Goal: Task Accomplishment & Management: Use online tool/utility

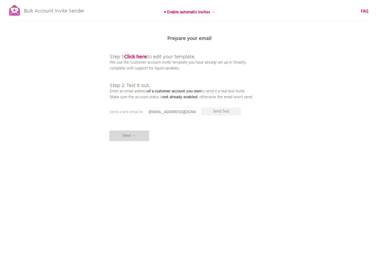
click at [145, 138] on p "Next →" at bounding box center [129, 135] width 40 height 11
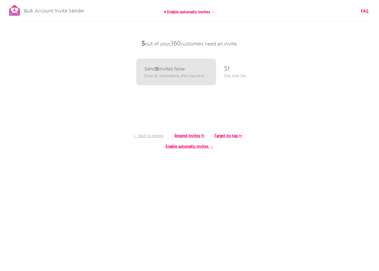
drag, startPoint x: 143, startPoint y: 42, endPoint x: 266, endPoint y: 45, distance: 122.7
click at [266, 45] on p "5 out of your 360 customers need an invite." at bounding box center [190, 44] width 160 height 16
drag, startPoint x: 265, startPoint y: 44, endPoint x: 129, endPoint y: 38, distance: 135.8
click at [129, 38] on p "5 out of your 360 customers need an invite." at bounding box center [190, 44] width 160 height 16
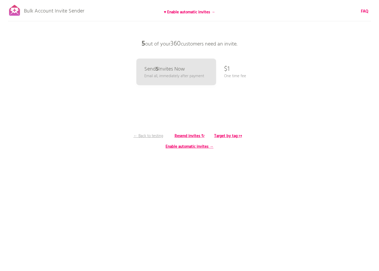
click at [129, 38] on p "5 out of your 360 customers need an invite." at bounding box center [190, 44] width 160 height 16
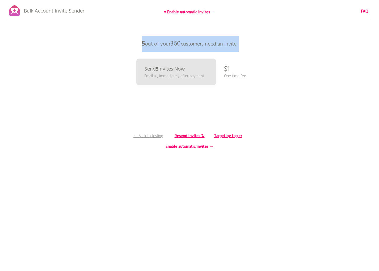
drag, startPoint x: 128, startPoint y: 38, endPoint x: 282, endPoint y: 86, distance: 161.9
click at [282, 86] on div "Bulk Account Invite Sender ♥ Enable automatic invites → FAQ Synced all customer…" at bounding box center [189, 93] width 379 height 186
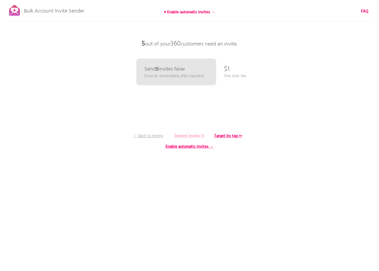
click at [194, 136] on b "Resend invites ↻" at bounding box center [190, 136] width 30 height 6
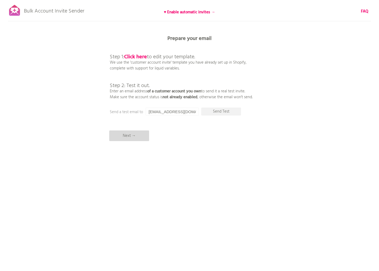
click at [140, 134] on p "Next →" at bounding box center [129, 135] width 40 height 11
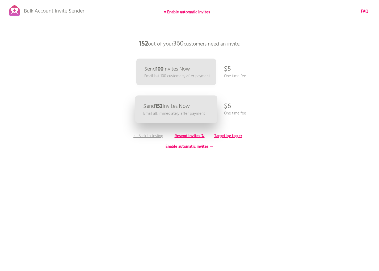
click at [156, 109] on p "Send 152 Invites Now" at bounding box center [166, 106] width 47 height 6
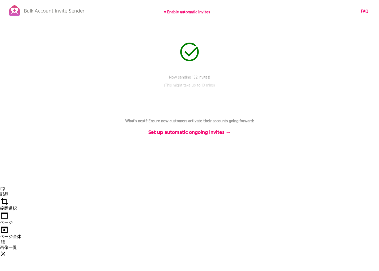
click at [324, 211] on div "ページ" at bounding box center [189, 218] width 379 height 14
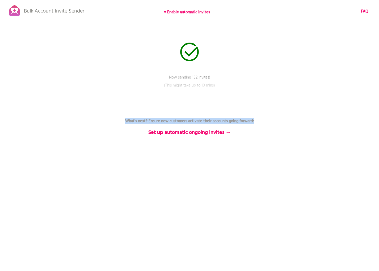
drag, startPoint x: 123, startPoint y: 123, endPoint x: 273, endPoint y: 122, distance: 150.6
click at [273, 122] on div "Bulk Account Invite Sender ♥ Enable automatic invites → FAQ Now sending 152 inv…" at bounding box center [189, 93] width 379 height 186
click at [260, 77] on p "Now sending 152 invites!" at bounding box center [190, 80] width 160 height 13
